Goal: Complete application form: Complete application form

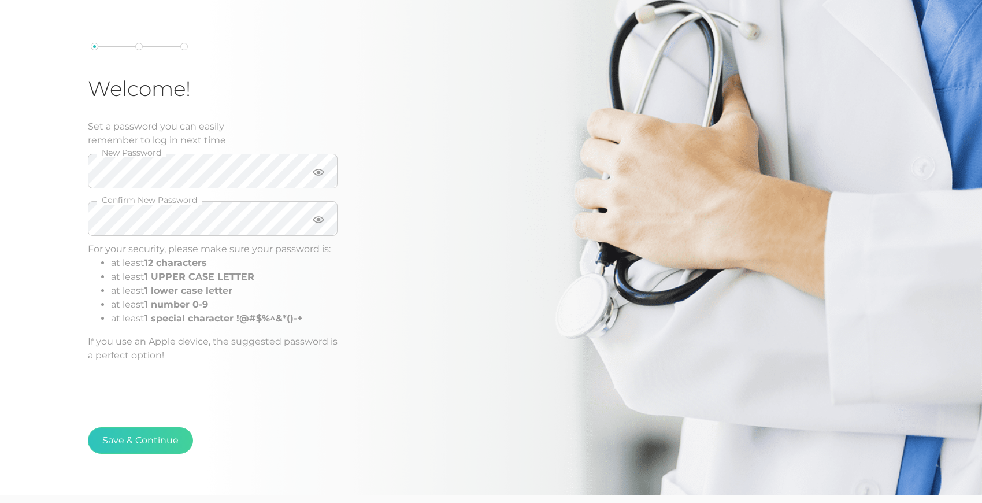
scroll to position [84, 0]
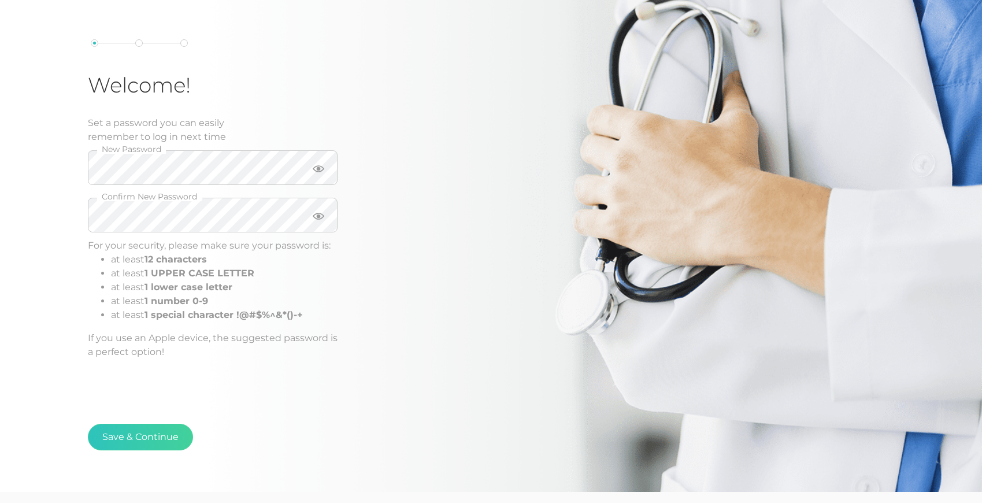
click at [102, 376] on div "Welcome! Set a password you can easily remember to log in next time New Passwor…" at bounding box center [273, 199] width 370 height 357
click at [132, 438] on button "Save & Continue" at bounding box center [140, 437] width 105 height 27
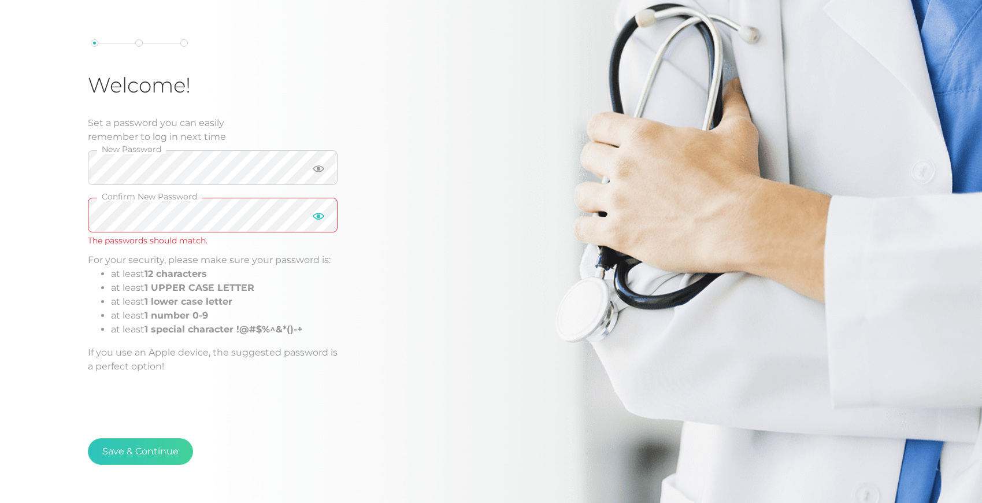
scroll to position [86, 0]
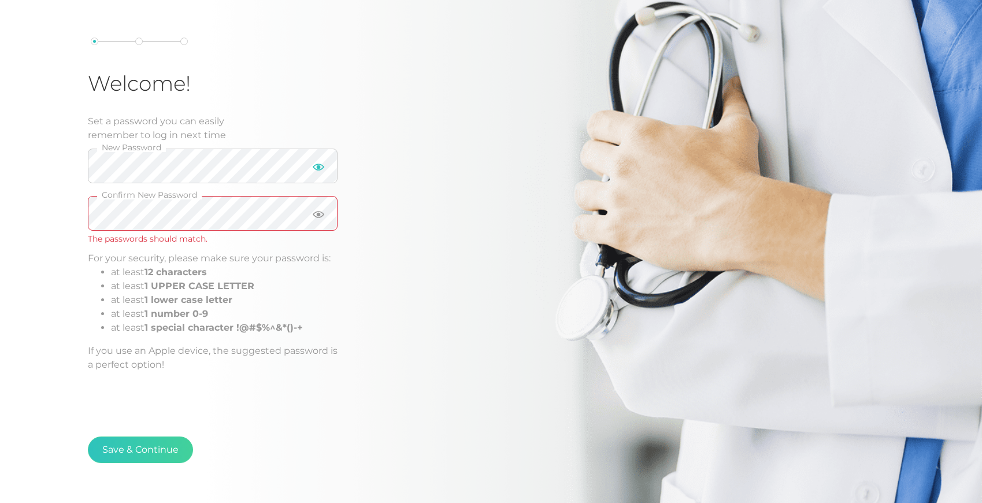
click at [314, 166] on icon at bounding box center [319, 167] width 12 height 7
click at [321, 213] on icon at bounding box center [319, 215] width 12 height 12
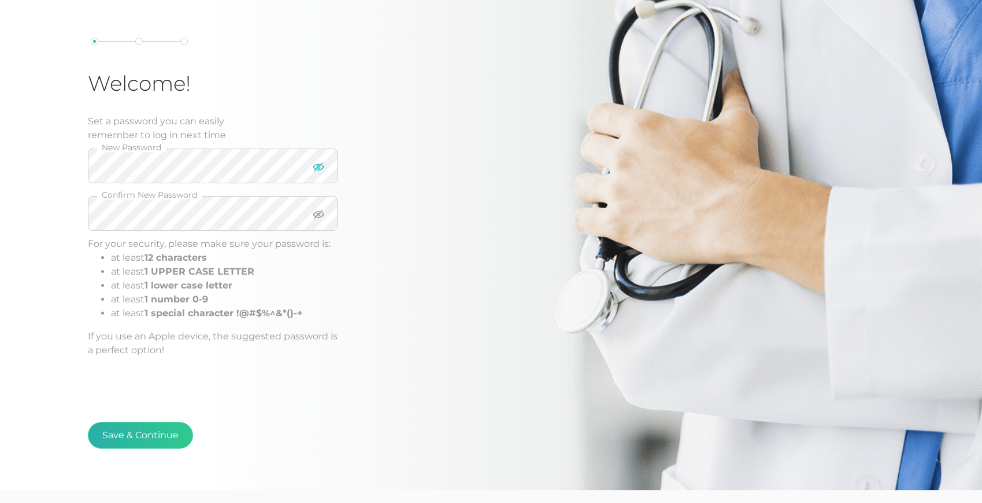
click at [127, 439] on button "Save & Continue" at bounding box center [140, 435] width 105 height 27
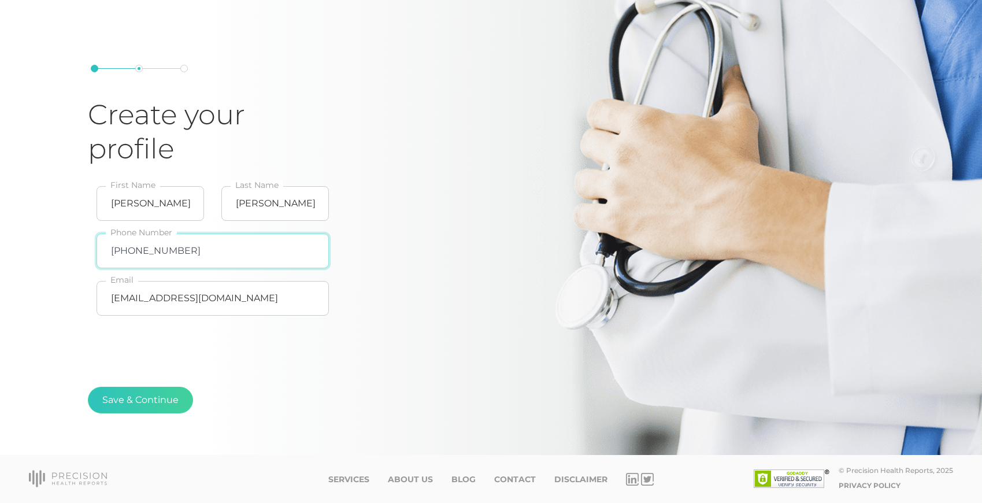
type input "828-572-1563"
click at [76, 316] on div "Create your profile Cindy First Name Kilgore Last Name 828-572-1563 Phone Numbe…" at bounding box center [491, 198] width 982 height 514
click at [136, 401] on button "Save & Continue" at bounding box center [140, 400] width 105 height 27
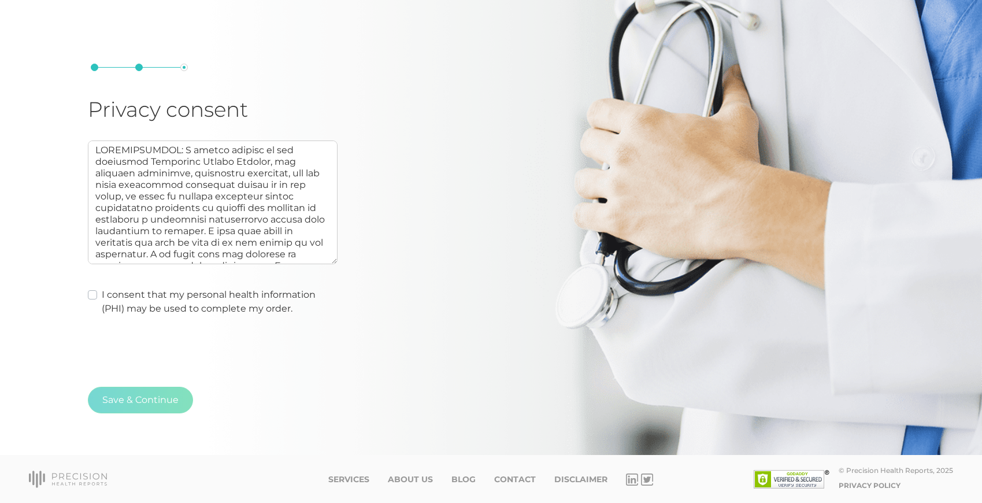
click at [102, 295] on label "I consent that my personal health information (PHI) may be used to complete my …" at bounding box center [220, 302] width 236 height 28
click at [92, 295] on input "I consent that my personal health information (PHI) may be used to complete my …" at bounding box center [92, 294] width 9 height 12
checkbox input "true"
type textarea "AUTHORIZATION: I hereby consent to and authorize Precision Health Reports, the …"
click at [138, 396] on button "Save & Continue" at bounding box center [140, 400] width 105 height 27
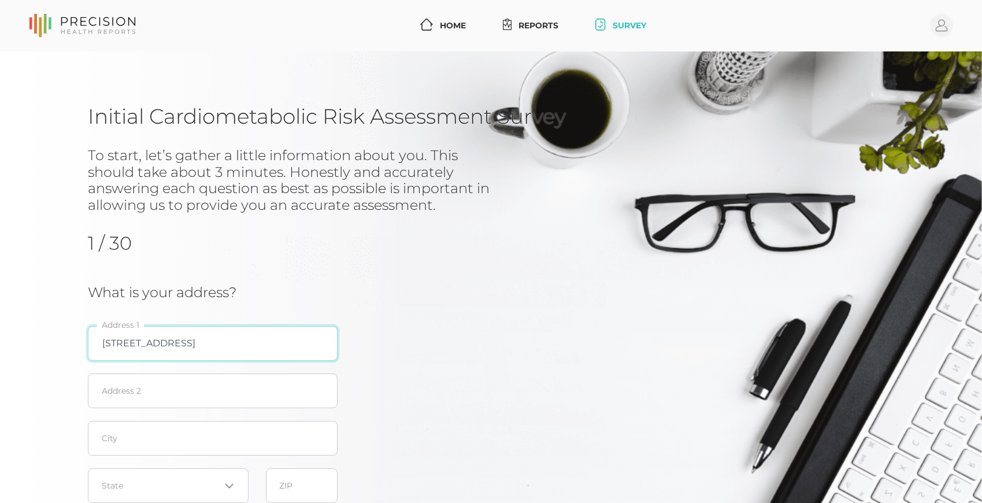
type input "2985 Blue Creek Rd"
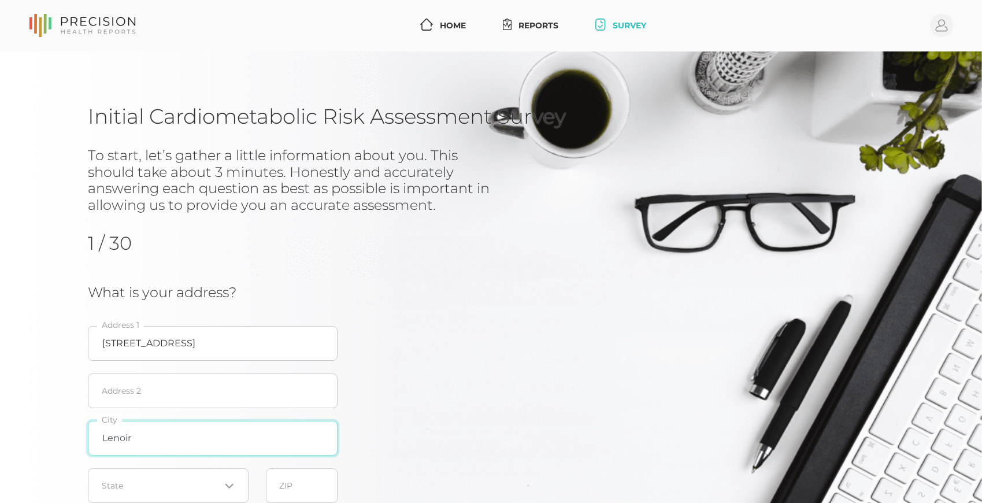
type input "Lenoir"
click at [40, 432] on div "Initial Cardiometabolic Risk Assessment Survey To start, let’s gather a little …" at bounding box center [491, 346] width 982 height 591
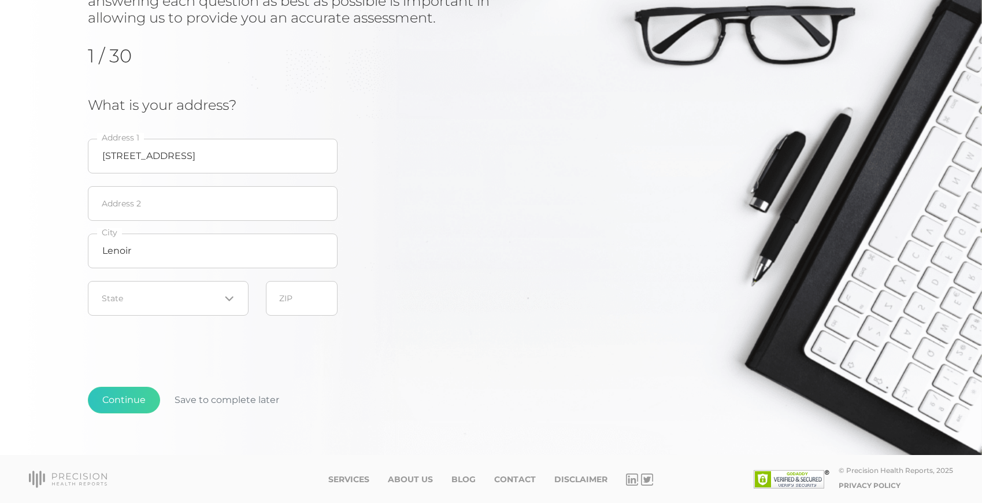
scroll to position [184, 0]
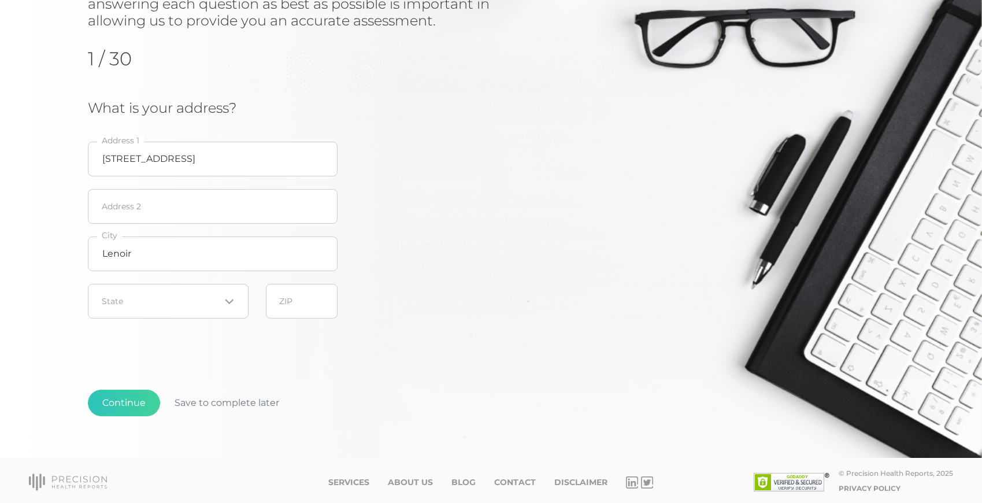
click at [228, 297] on icon "Search for option" at bounding box center [229, 301] width 9 height 9
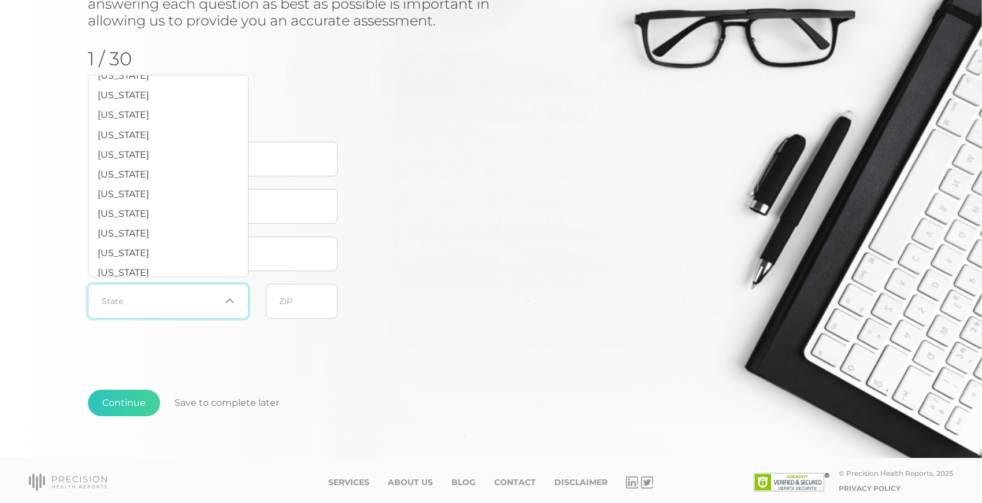
scroll to position [544, 0]
click at [149, 268] on span "North Carolina" at bounding box center [123, 273] width 51 height 11
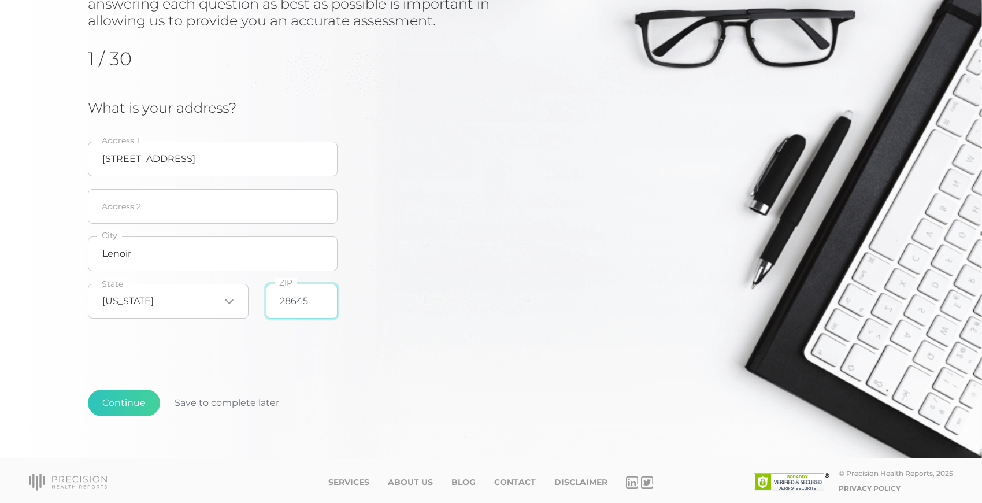
type input "28645"
click at [153, 348] on div "Initial Cardiometabolic Risk Assessment Survey To start, let’s gather a little …" at bounding box center [491, 185] width 806 height 533
click at [126, 397] on button "Continue" at bounding box center [124, 402] width 72 height 27
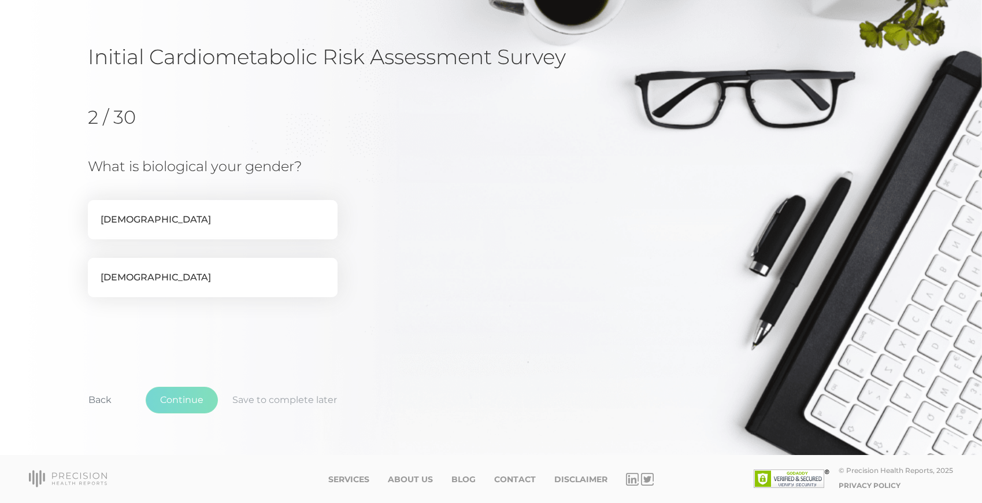
scroll to position [58, 0]
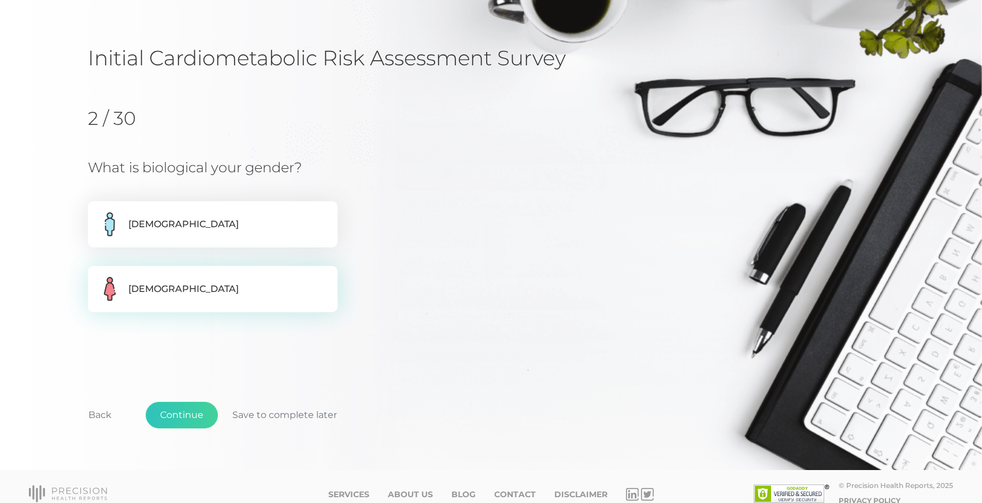
click at [166, 291] on label "Female" at bounding box center [213, 289] width 250 height 46
click at [97, 277] on input "Female" at bounding box center [92, 272] width 9 height 12
radio input "true"
click at [179, 414] on button "Continue" at bounding box center [182, 415] width 72 height 27
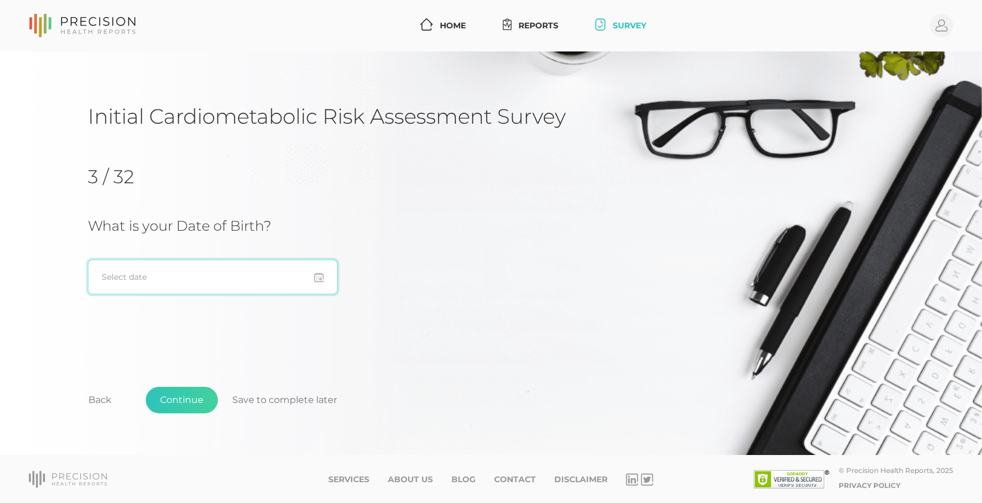
click at [158, 284] on input at bounding box center [213, 276] width 250 height 35
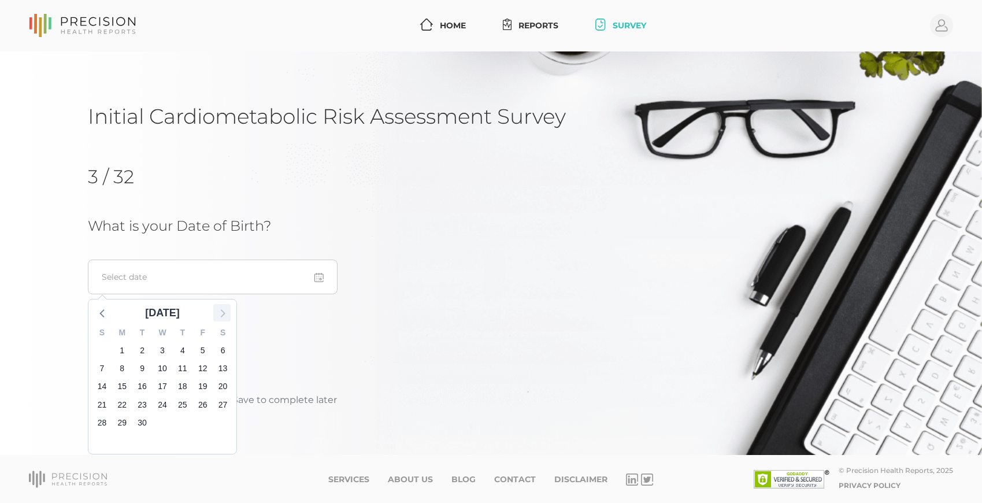
click at [225, 308] on icon at bounding box center [221, 312] width 15 height 15
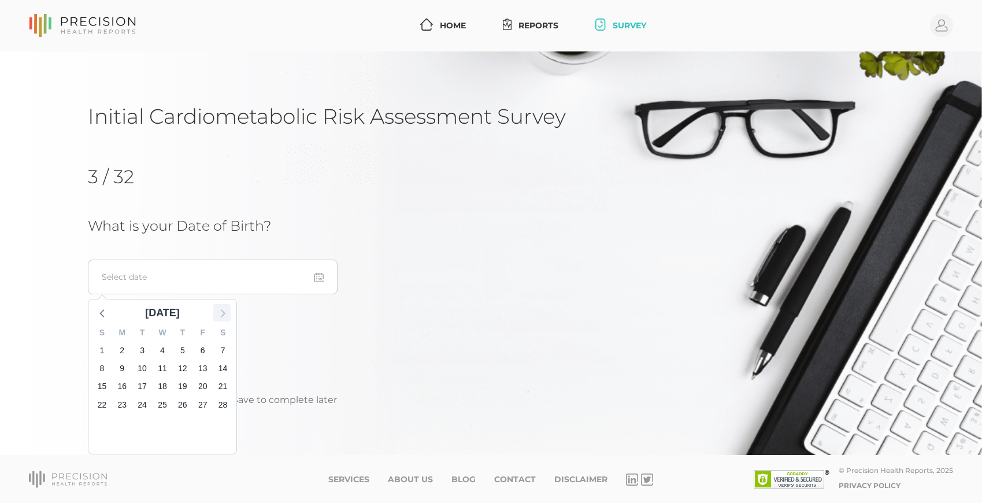
click at [225, 308] on icon at bounding box center [221, 312] width 15 height 15
click at [164, 403] on span "22" at bounding box center [162, 404] width 16 height 16
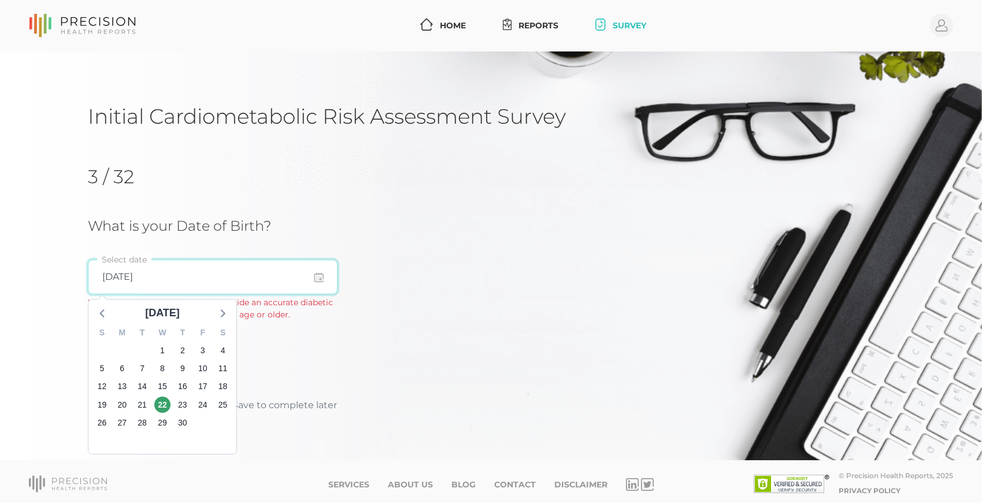
click at [153, 276] on input "04/22/2026" at bounding box center [213, 276] width 250 height 35
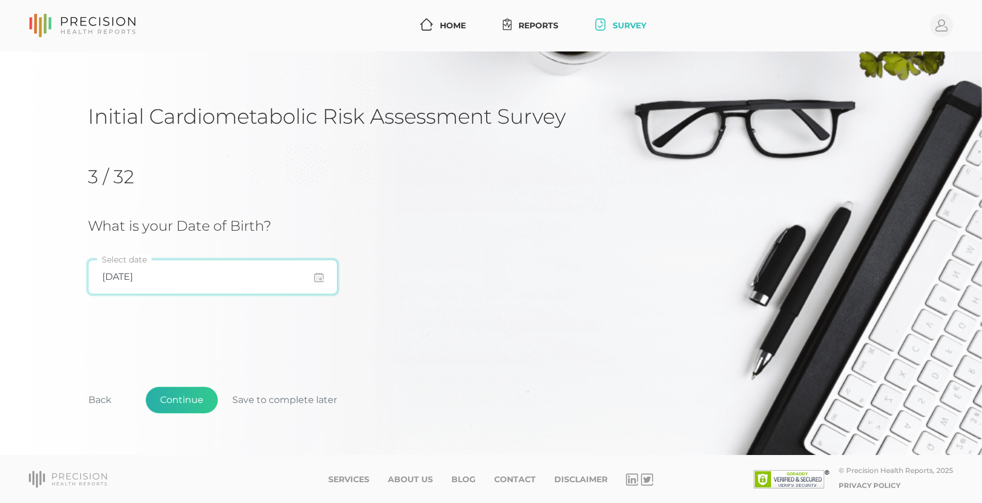
type input "04/22/1955"
click at [180, 402] on button "Continue" at bounding box center [182, 400] width 72 height 27
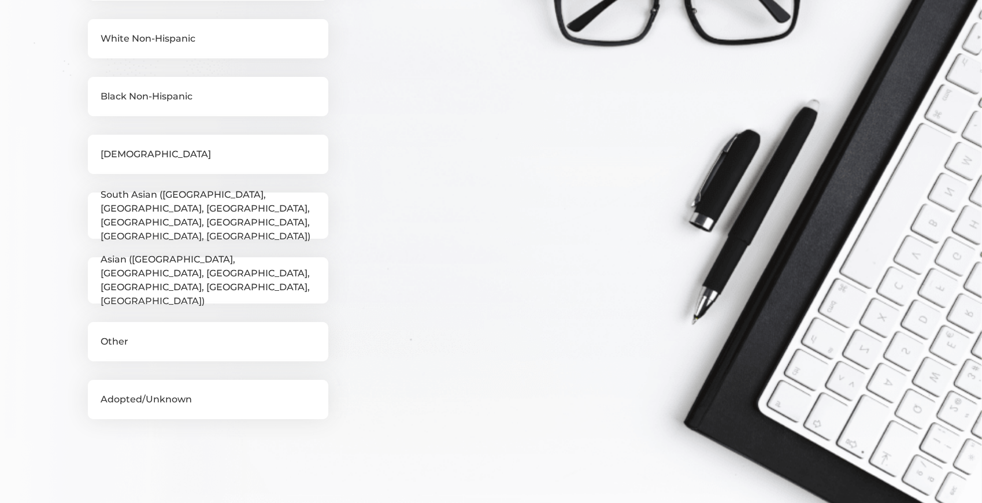
scroll to position [300, 0]
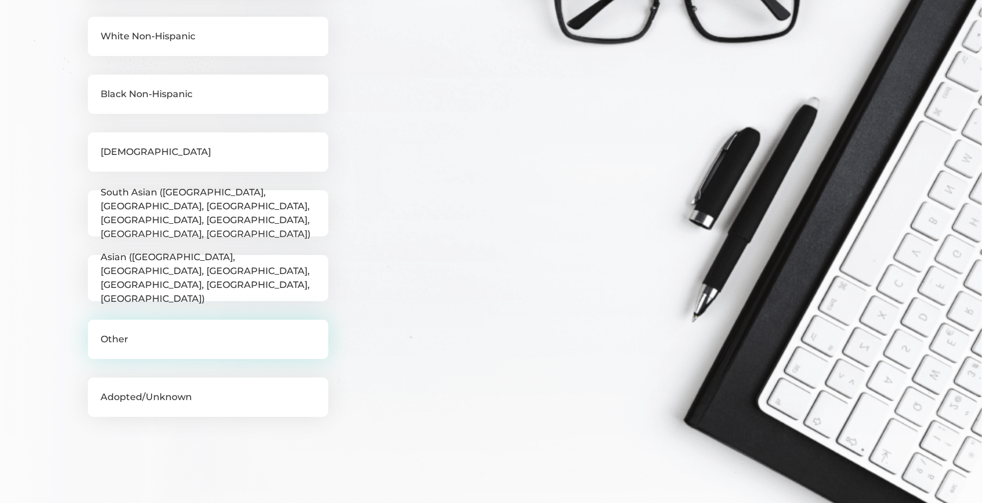
click at [109, 332] on label "Other" at bounding box center [208, 339] width 240 height 39
click at [97, 331] on input "Other" at bounding box center [92, 326] width 9 height 12
checkbox input "true"
click at [68, 362] on div "Initial Cardiometabolic Risk Assessment Survey 4 / 32 What is your Race / Ethni…" at bounding box center [491, 162] width 982 height 823
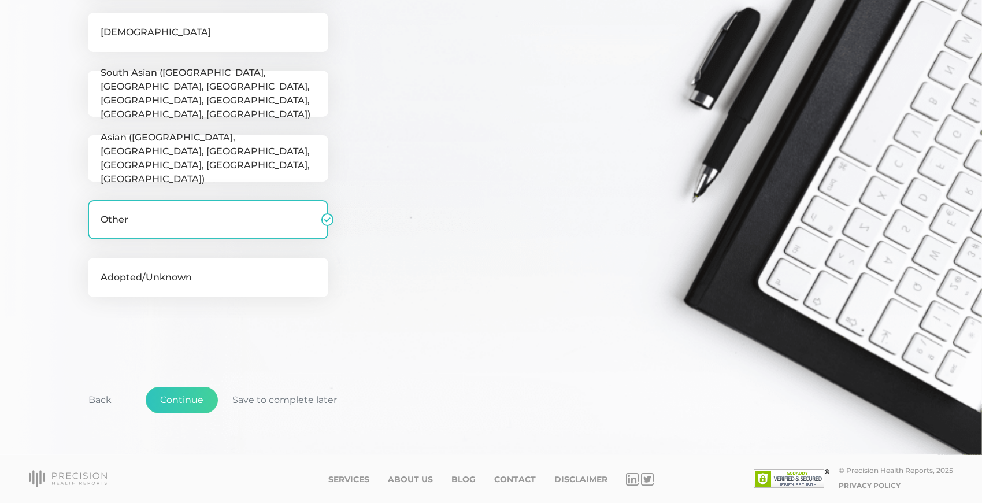
scroll to position [419, 0]
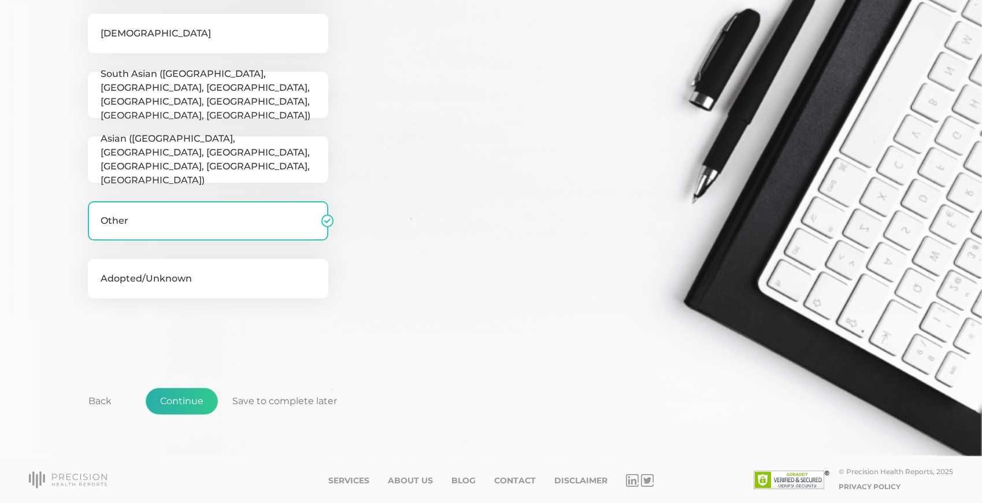
click at [166, 396] on button "Continue" at bounding box center [182, 401] width 72 height 27
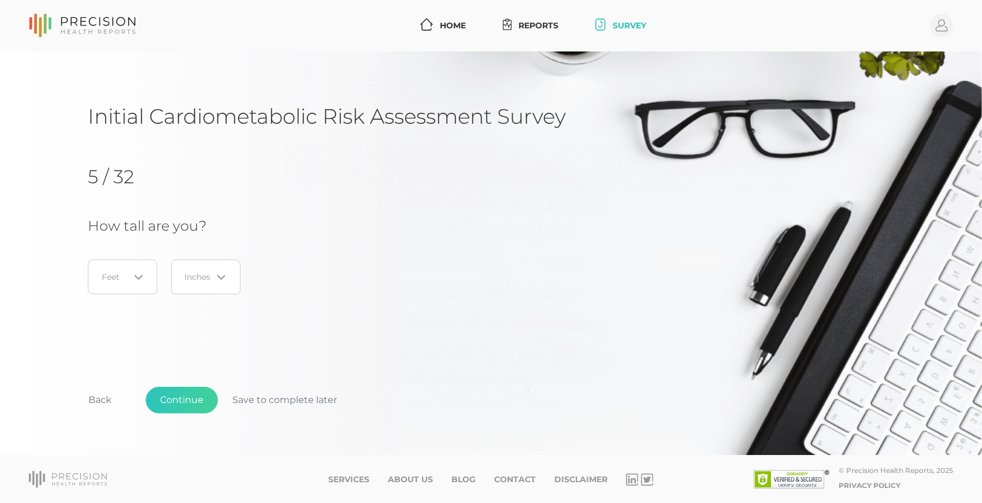
click at [136, 274] on icon "Search for option" at bounding box center [138, 277] width 9 height 9
click at [101, 351] on li "5" at bounding box center [122, 352] width 91 height 20
click at [222, 278] on icon "Search for option" at bounding box center [221, 277] width 7 height 3
click at [180, 424] on li "6" at bounding box center [205, 431] width 91 height 20
click at [176, 399] on button "Continue" at bounding box center [182, 400] width 72 height 27
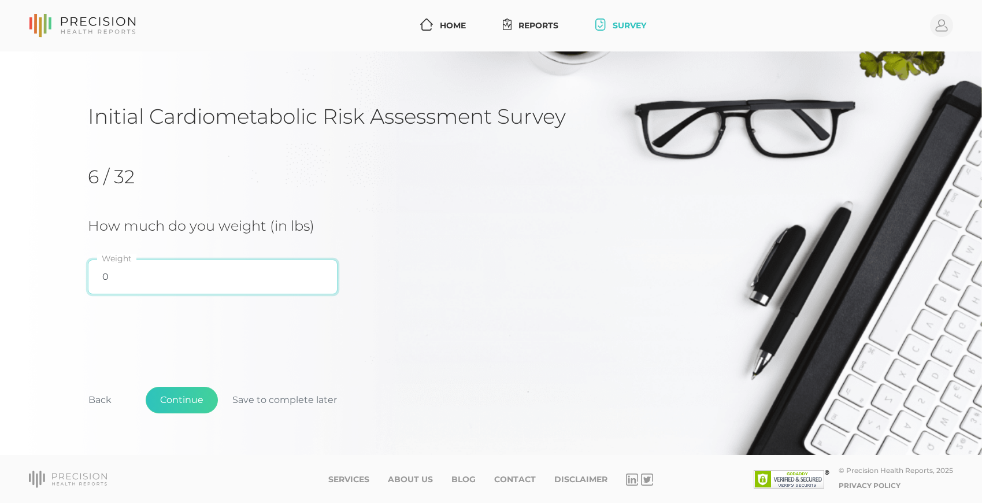
drag, startPoint x: 107, startPoint y: 273, endPoint x: 101, endPoint y: 274, distance: 6.5
click at [102, 274] on input "0" at bounding box center [213, 276] width 250 height 35
type input "122"
click at [149, 336] on div "Initial Cardiometabolic Risk Assessment Survey 6 / 32 How much do you weight (i…" at bounding box center [491, 276] width 806 height 346
click at [176, 396] on button "Continue" at bounding box center [182, 400] width 72 height 27
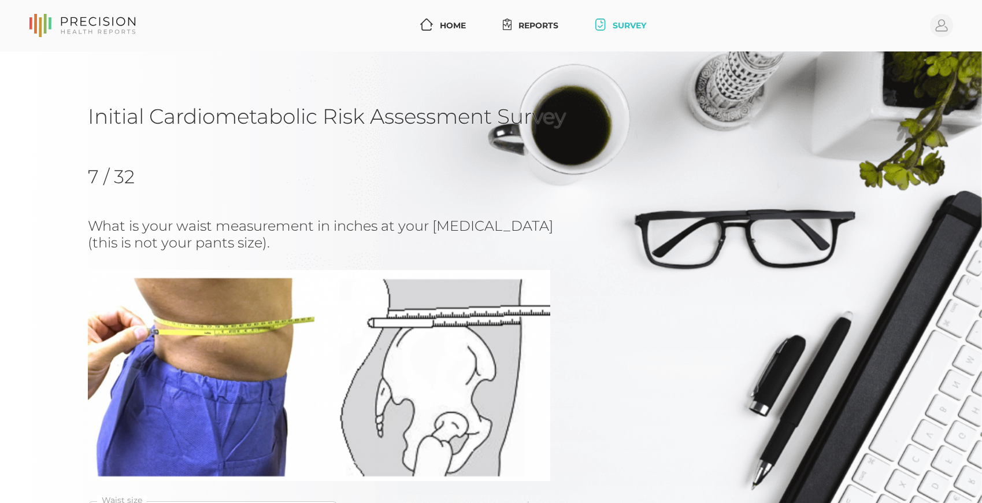
scroll to position [21, 0]
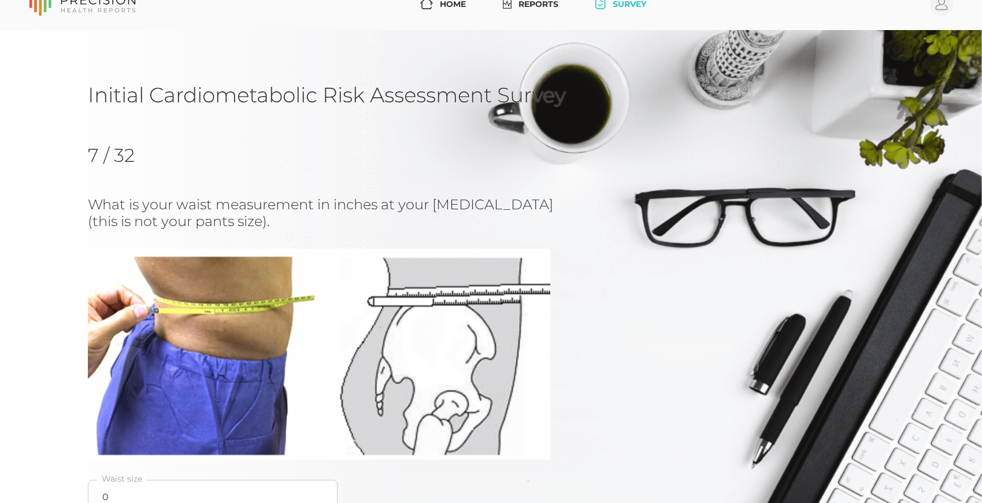
click at [62, 278] on div "Initial Cardiometabolic Risk Assessment Survey 7 / 32 What is your waist measur…" at bounding box center [491, 341] width 982 height 623
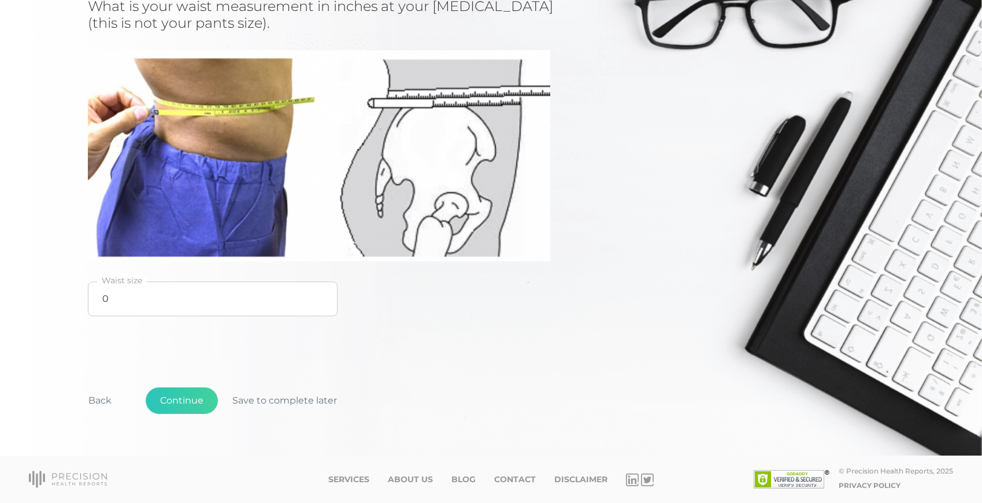
scroll to position [218, 0]
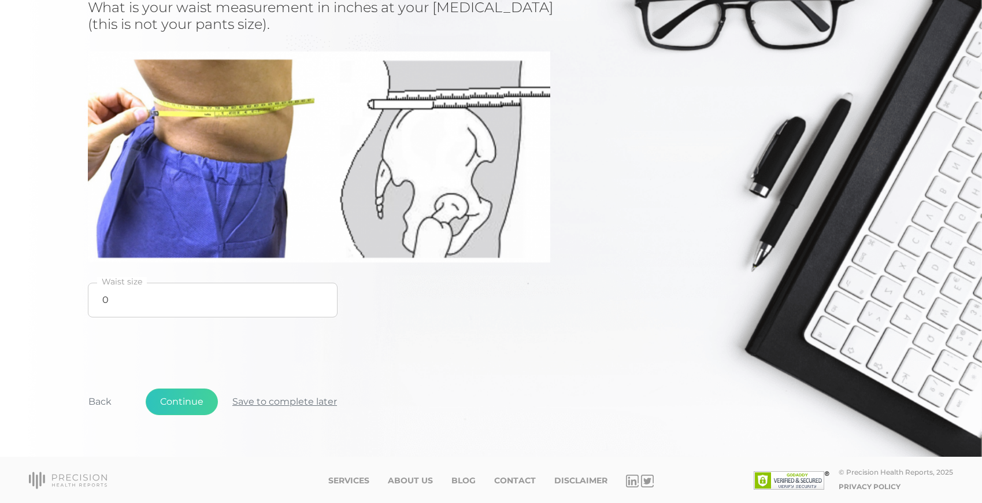
click at [242, 399] on button "Save to complete later" at bounding box center [284, 401] width 133 height 27
